Goal: Find specific page/section: Find specific page/section

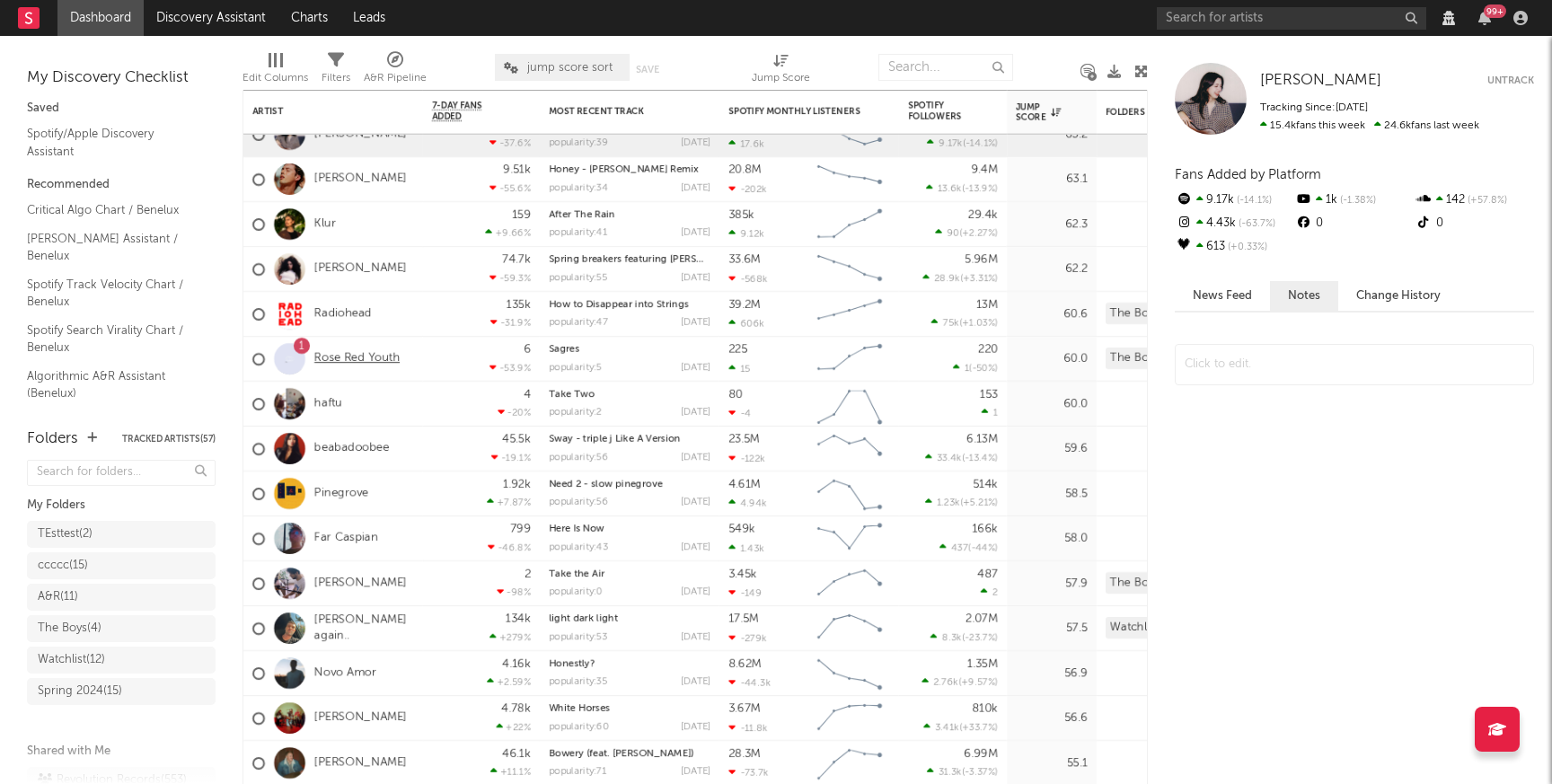
click at [369, 363] on link "Rose Red Youth" at bounding box center [356, 358] width 85 height 16
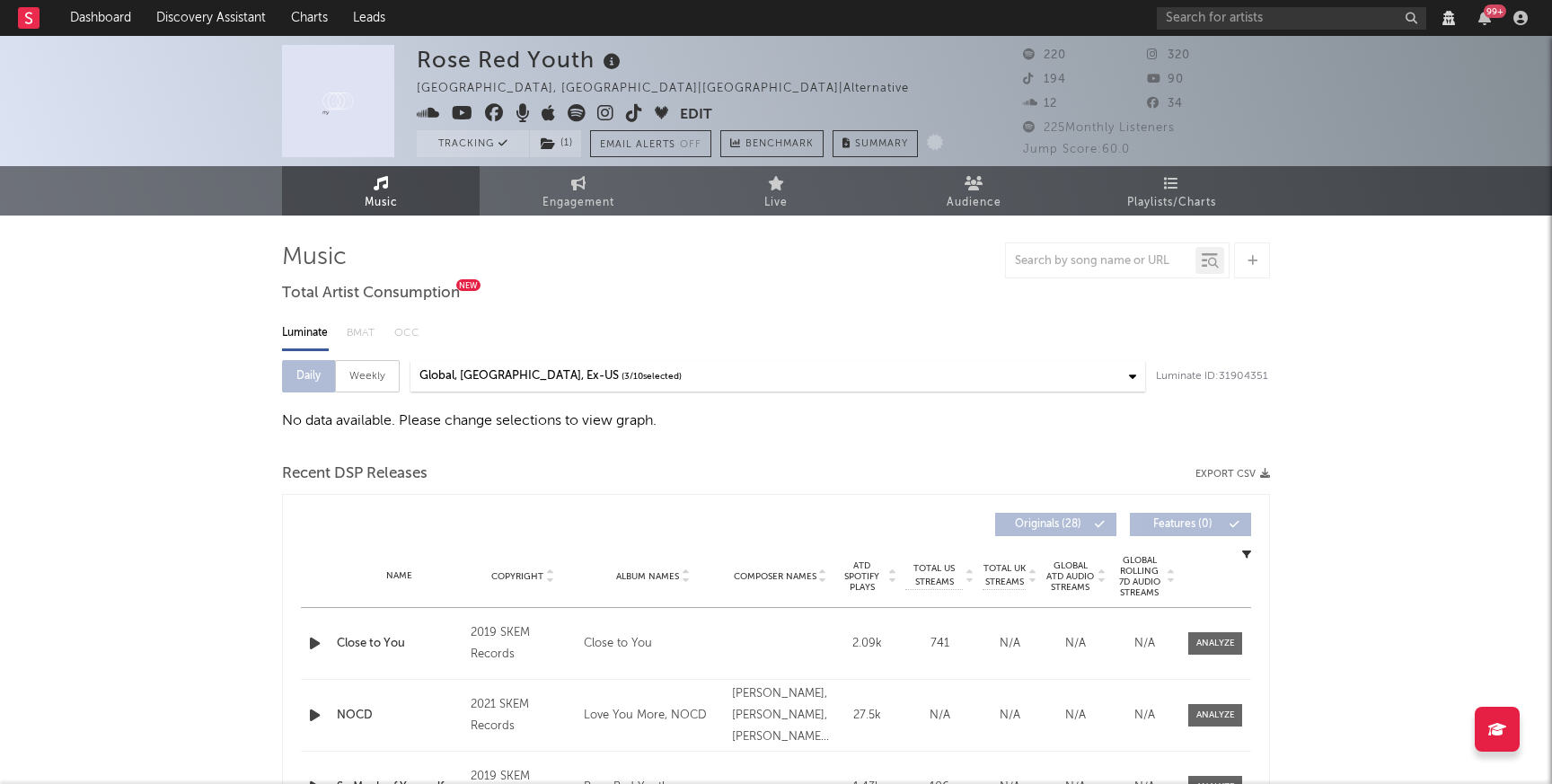
select select "View all"
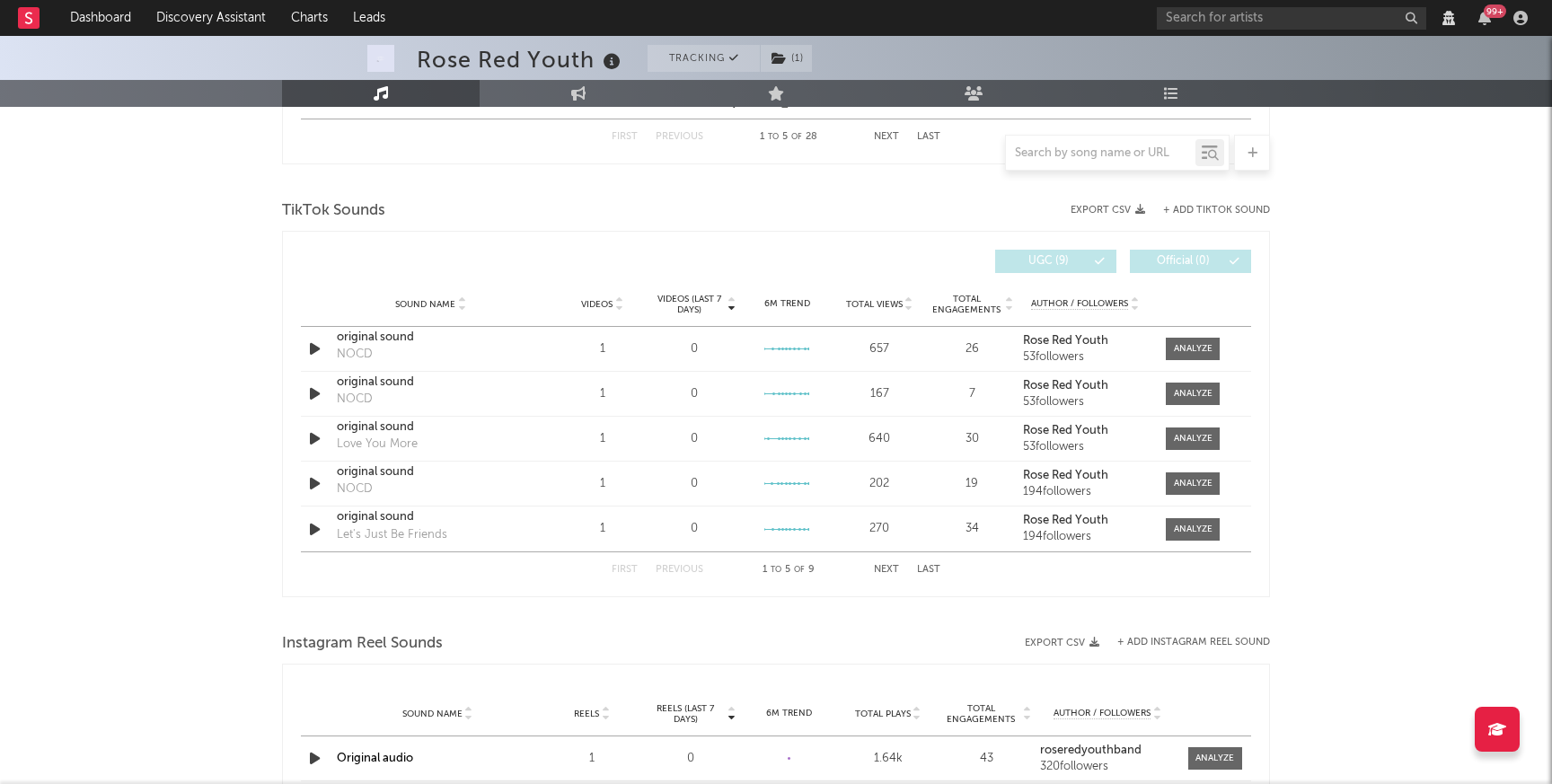
scroll to position [853, 0]
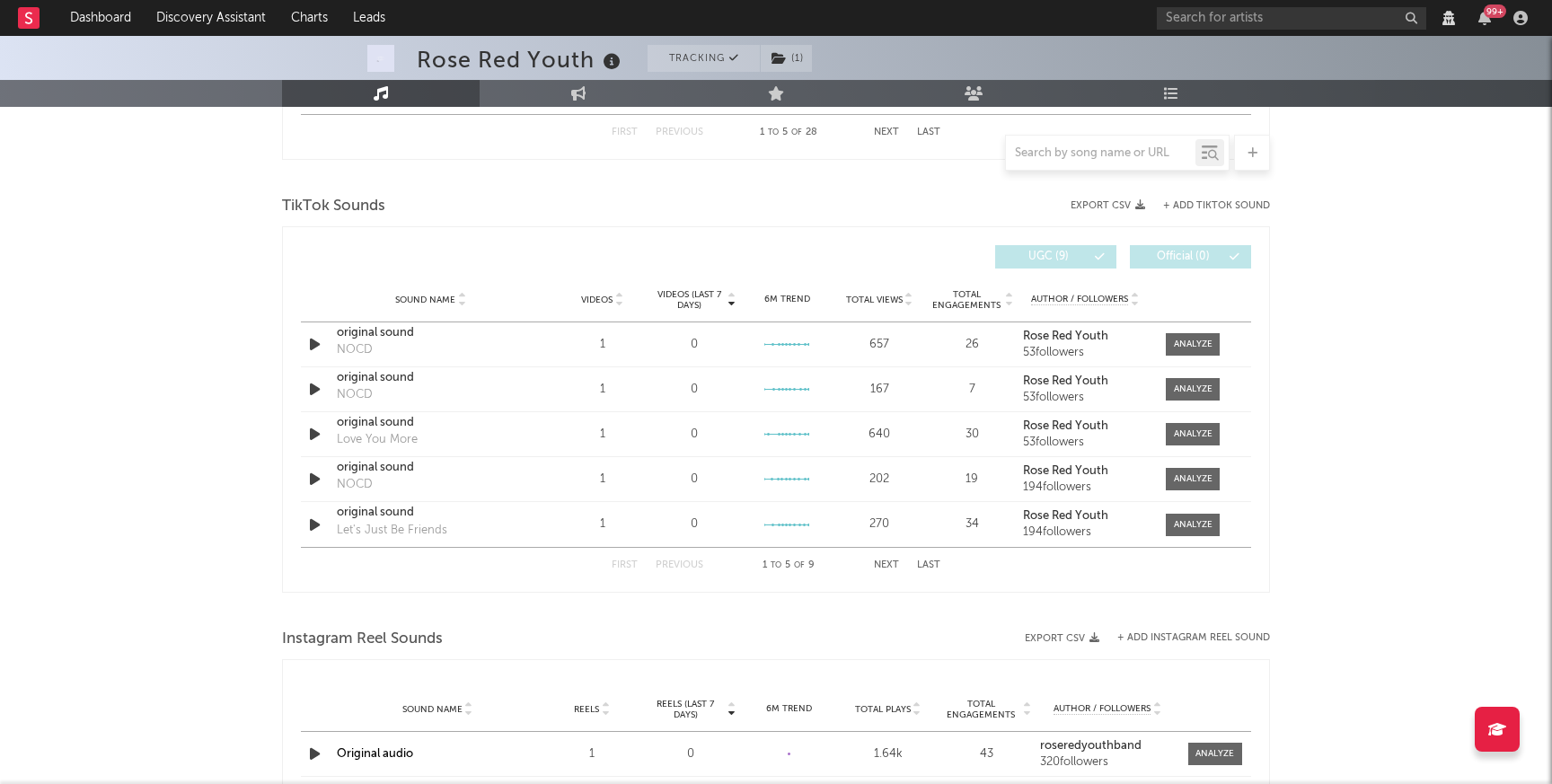
click at [887, 566] on button "Next" at bounding box center [886, 565] width 25 height 10
select select "View all"
click at [628, 563] on button "First" at bounding box center [624, 565] width 26 height 10
select select "View all"
click at [895, 572] on div "First Previous 1 to 5 of 9 Next Last" at bounding box center [776, 566] width 329 height 35
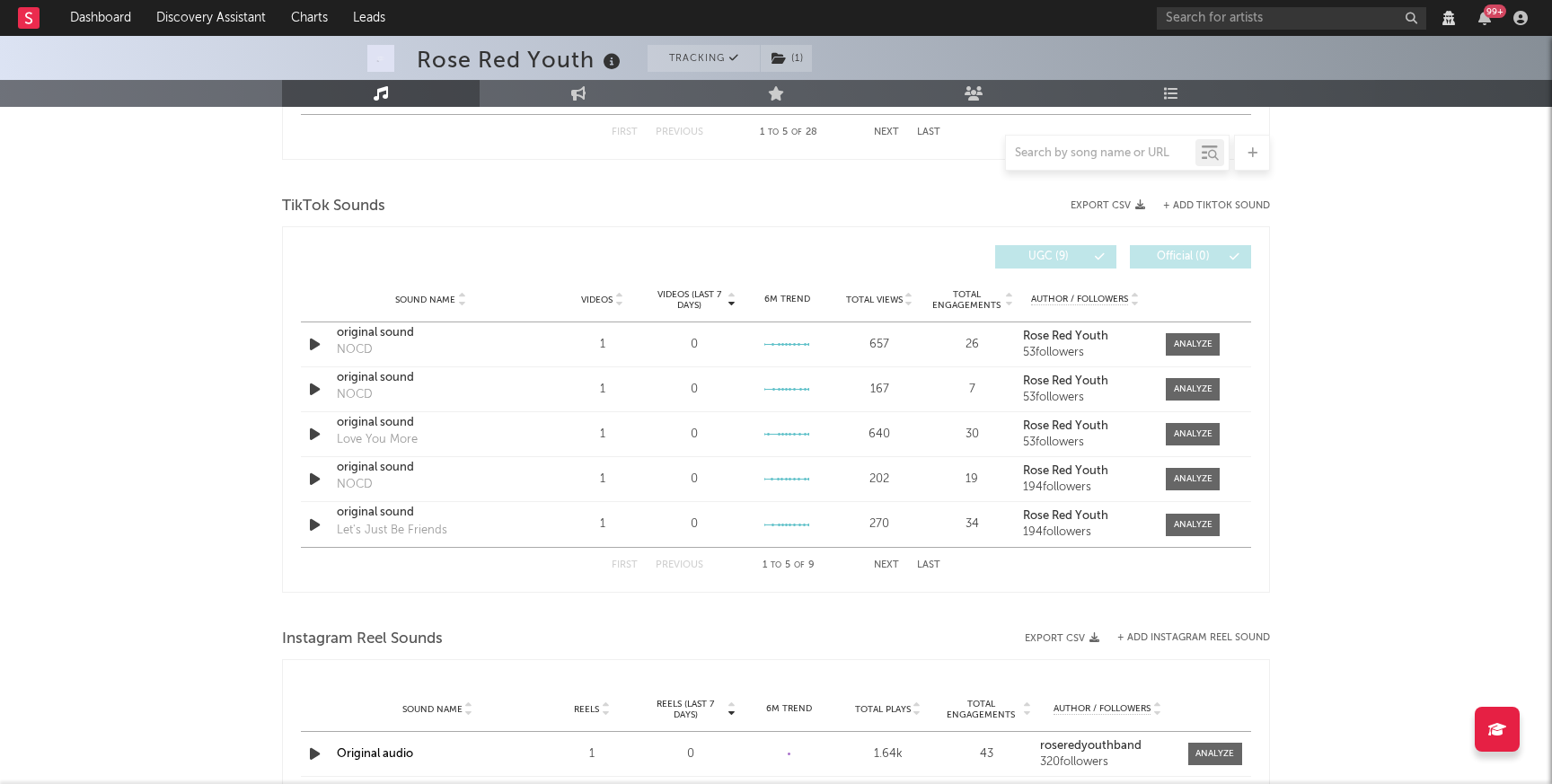
click at [927, 569] on button "Last" at bounding box center [928, 565] width 23 height 10
select select "View all"
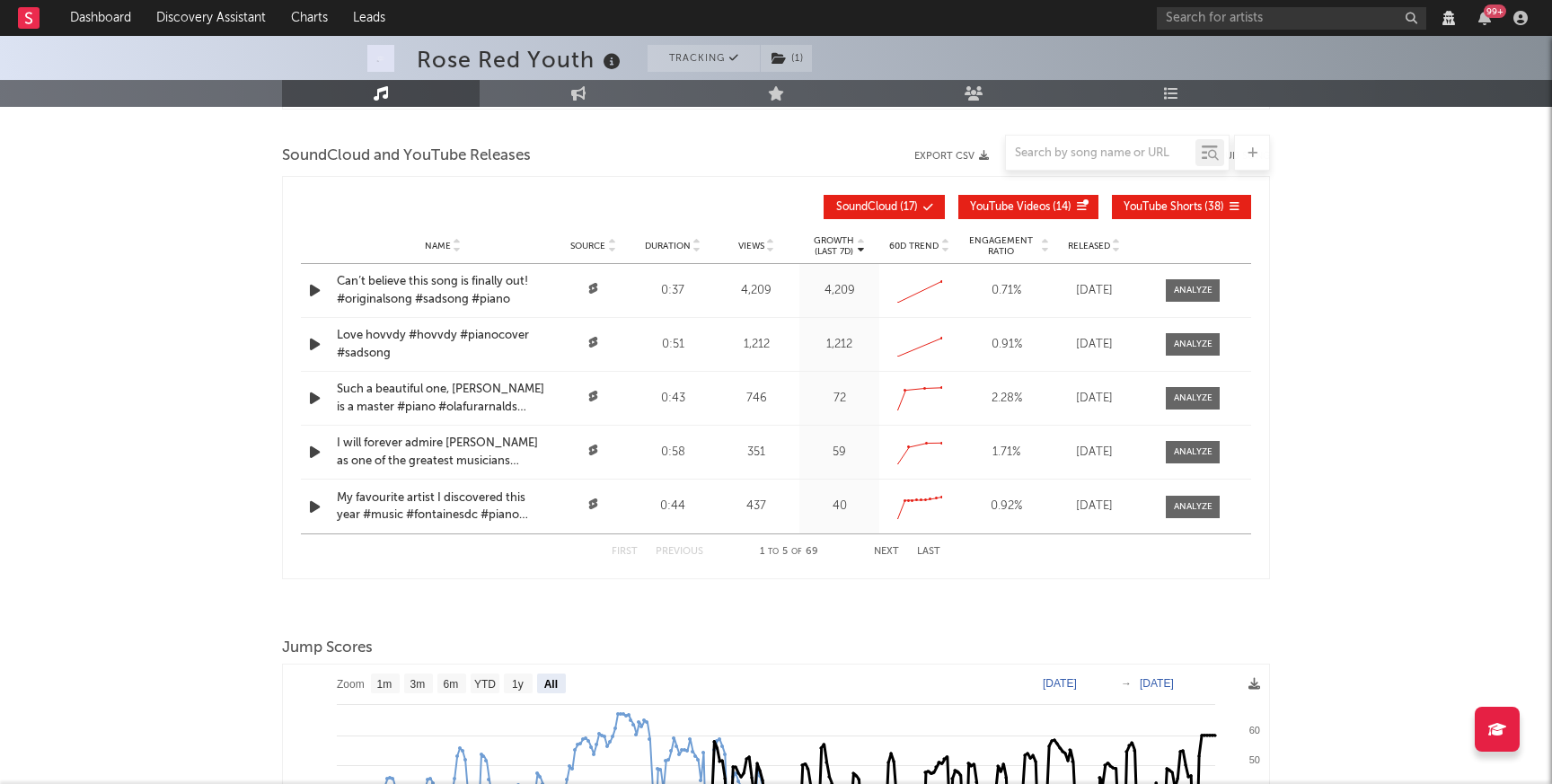
scroll to position [1744, 0]
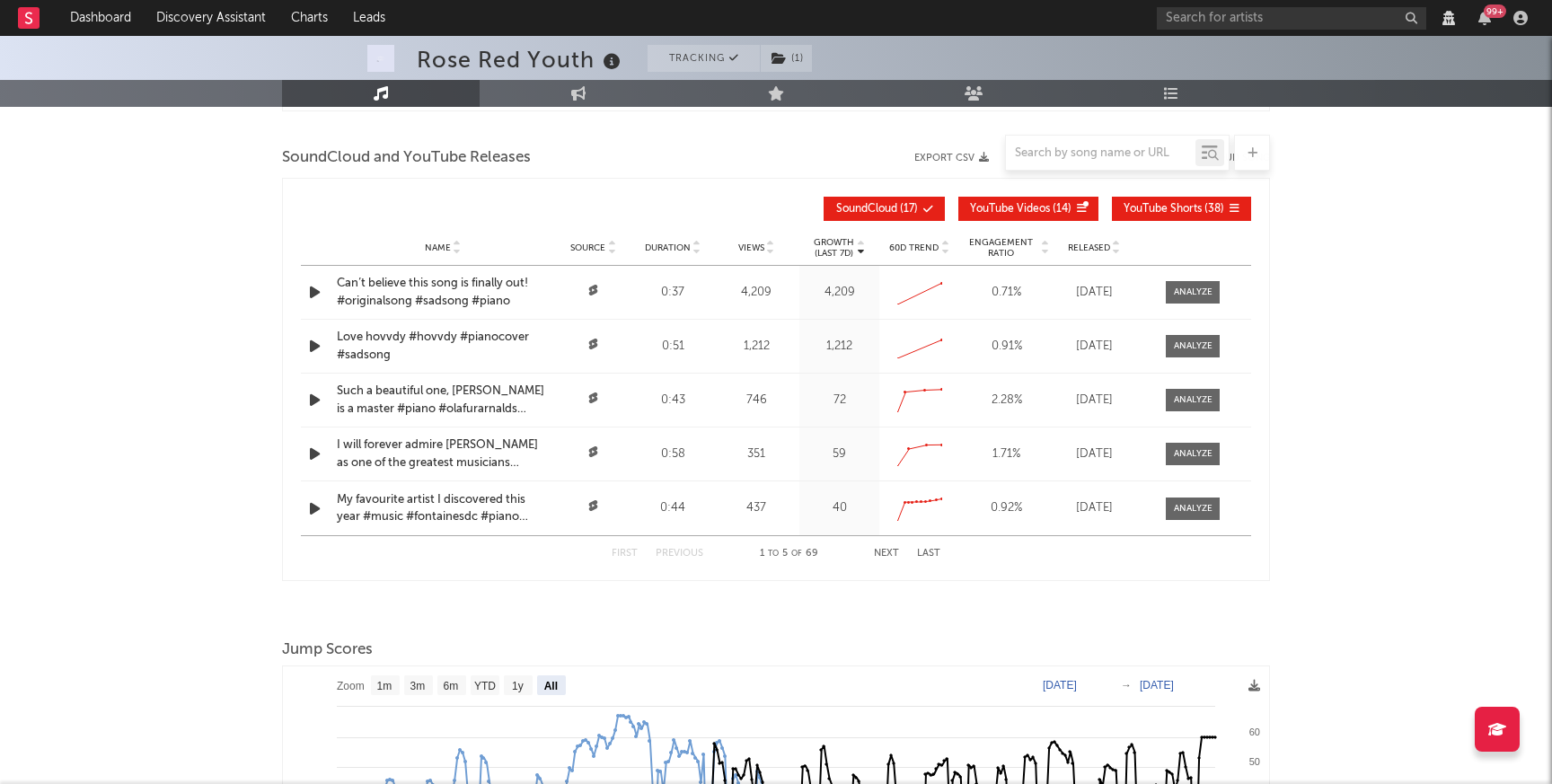
click at [877, 550] on button "Next" at bounding box center [886, 554] width 25 height 10
select select "View all"
click at [877, 550] on button "Next" at bounding box center [886, 554] width 25 height 10
select select "View all"
click at [877, 550] on button "Next" at bounding box center [886, 554] width 25 height 10
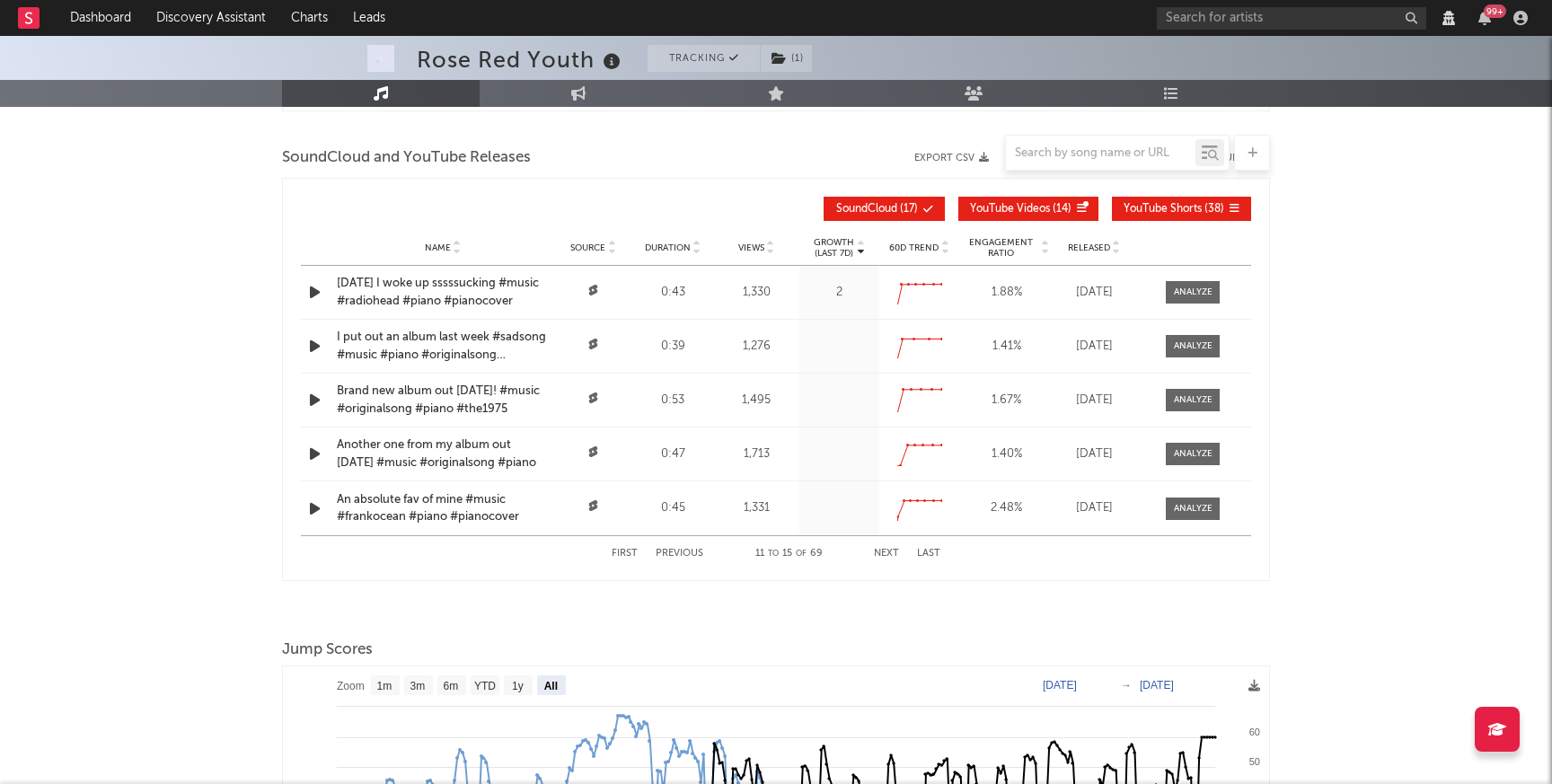
select select "View all"
click at [877, 550] on button "Next" at bounding box center [886, 554] width 25 height 10
